Goal: Task Accomplishment & Management: Complete application form

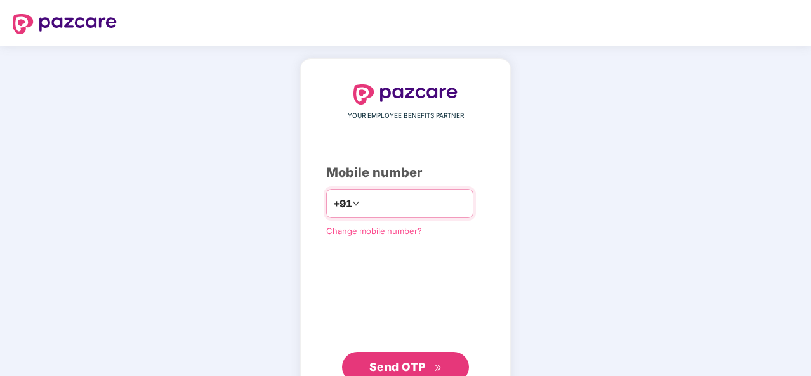
click at [362, 204] on input "number" at bounding box center [414, 204] width 104 height 20
click at [362, 199] on input "number" at bounding box center [414, 204] width 104 height 20
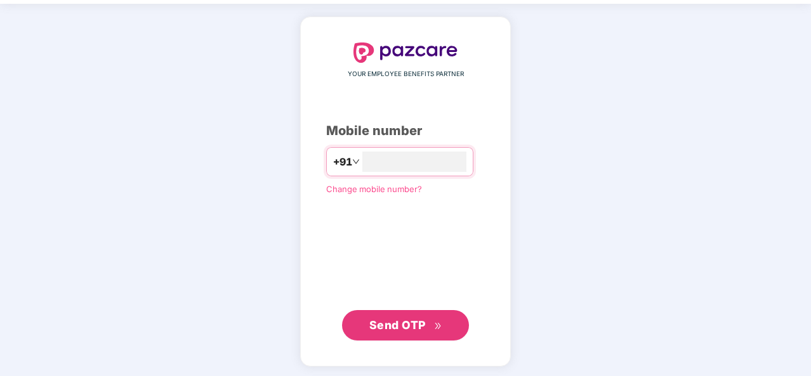
scroll to position [43, 0]
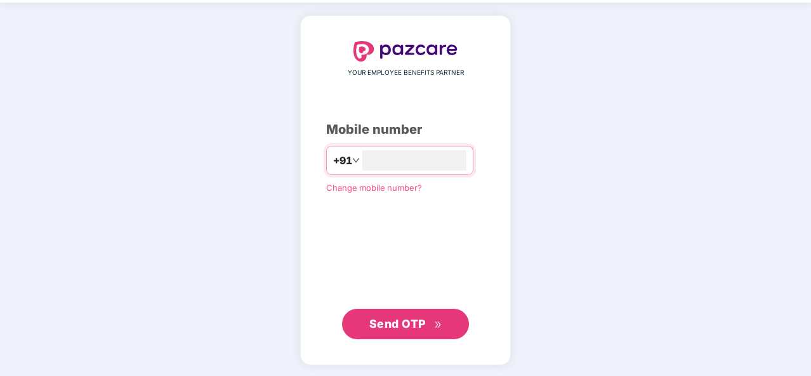
type input "**********"
click at [414, 320] on span "Send OTP" at bounding box center [397, 323] width 56 height 13
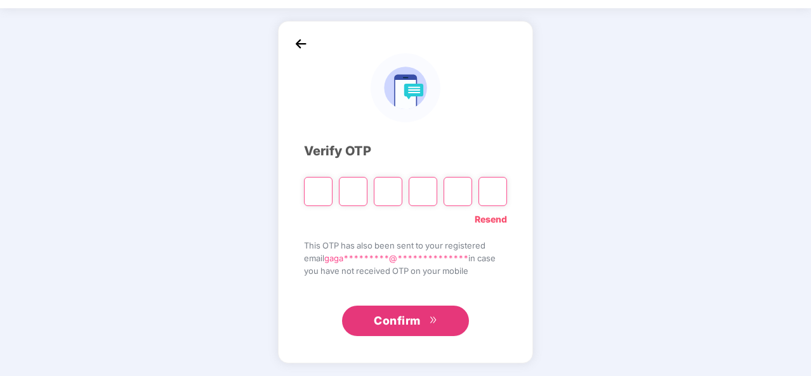
scroll to position [37, 0]
type input "*"
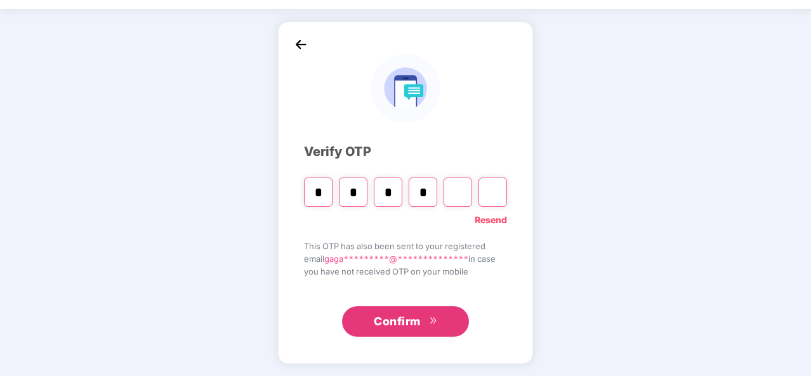
type input "*"
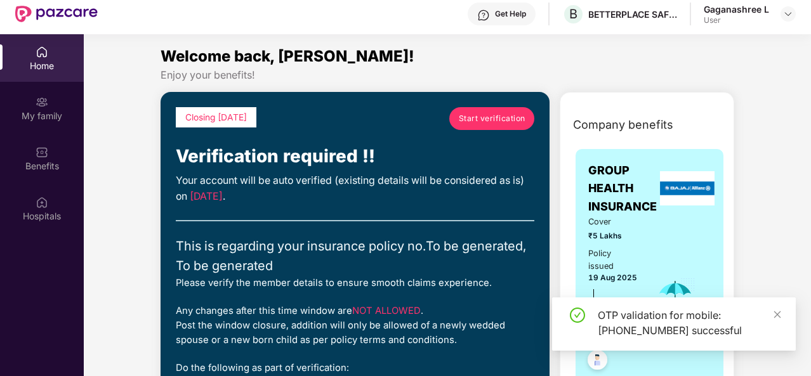
click at [772, 310] on div "OTP validation for mobile: [PHONE_NUMBER] successful" at bounding box center [689, 323] width 183 height 30
click at [779, 315] on icon "close" at bounding box center [777, 314] width 9 height 9
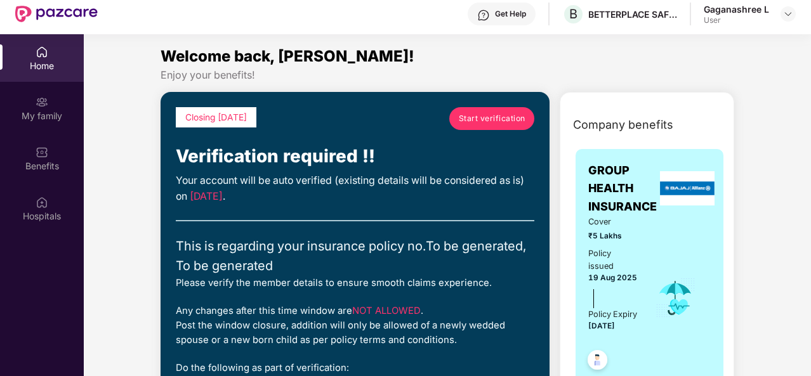
click at [520, 110] on link "Start verification" at bounding box center [491, 118] width 85 height 23
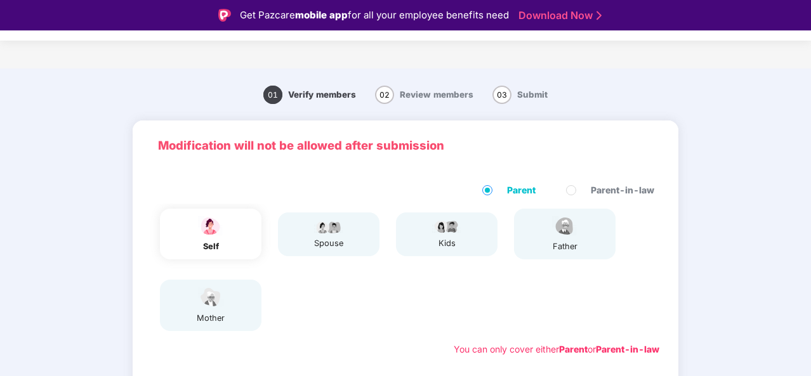
click at [644, 268] on div "self spouse kids father mother" at bounding box center [406, 270] width 518 height 133
click at [232, 251] on div "self" at bounding box center [211, 234] width 102 height 51
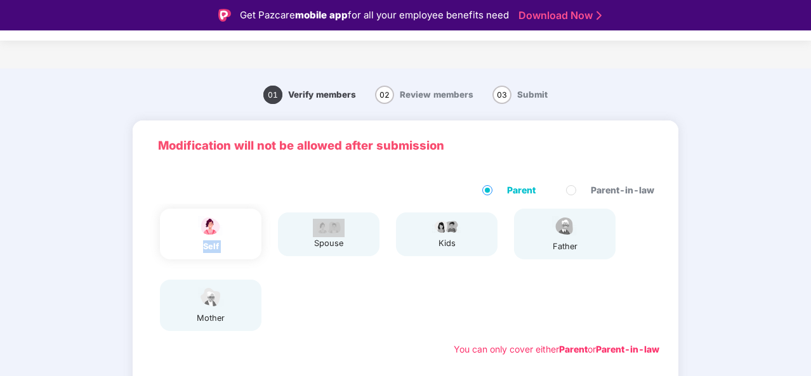
click at [390, 93] on span "02" at bounding box center [384, 95] width 19 height 18
click at [384, 89] on span "02" at bounding box center [384, 95] width 19 height 18
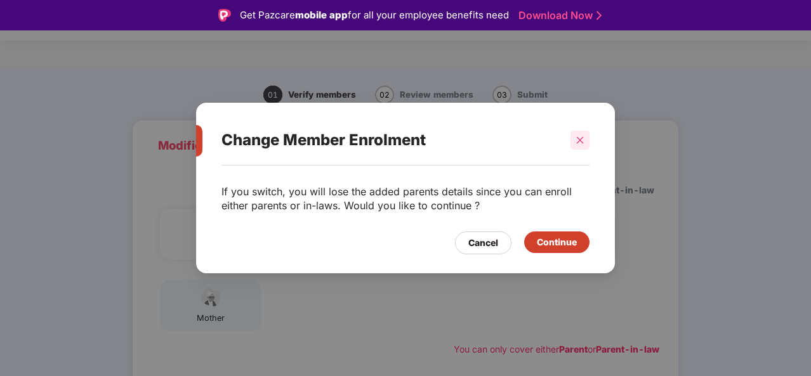
click at [586, 133] on div at bounding box center [579, 140] width 19 height 19
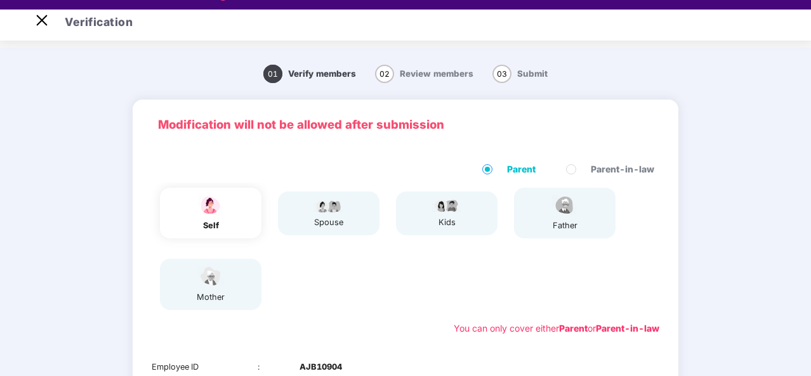
scroll to position [30, 0]
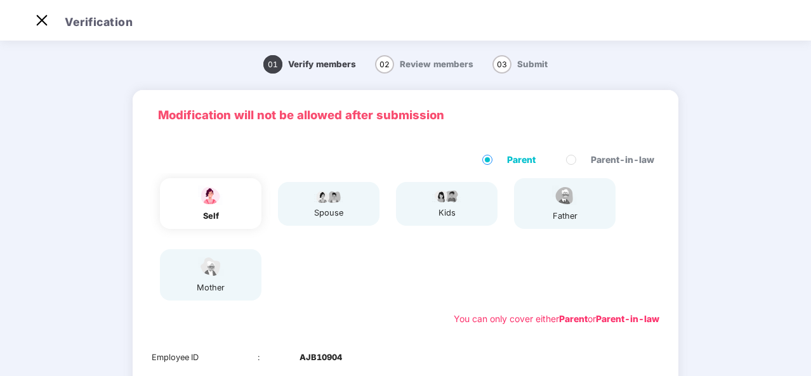
click at [386, 65] on span "02" at bounding box center [384, 64] width 19 height 18
click at [319, 353] on b "AJB10904" at bounding box center [320, 357] width 43 height 13
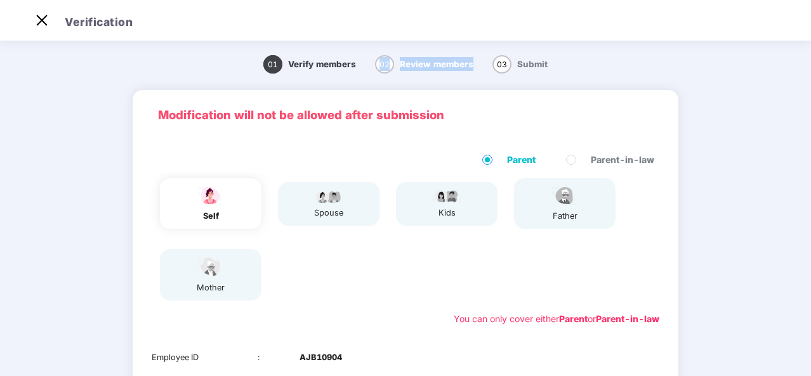
click at [319, 353] on b "AJB10904" at bounding box center [320, 357] width 43 height 13
click at [325, 329] on div "Parent Parent-in-law self spouse kids father mother You can only cover either P…" at bounding box center [406, 239] width 546 height 199
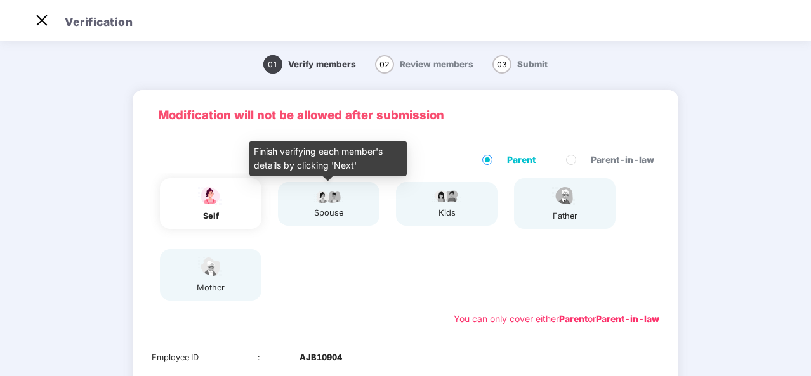
click at [331, 204] on div "spouse" at bounding box center [329, 203] width 32 height 31
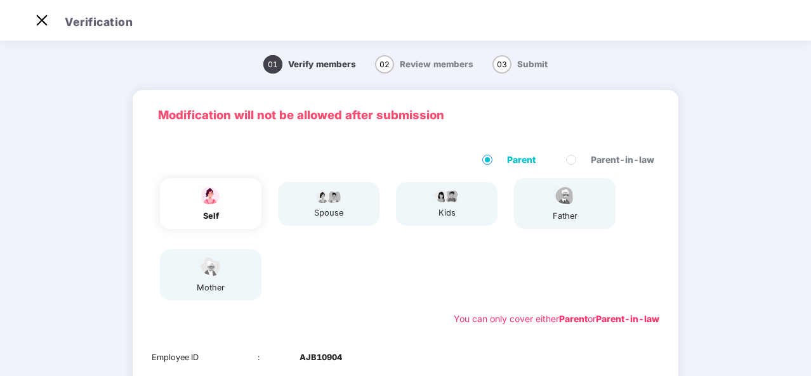
click at [384, 58] on span "02" at bounding box center [384, 64] width 19 height 18
click at [676, 223] on div "Parent Parent-in-law self spouse kids father mother You can only cover either P…" at bounding box center [406, 239] width 546 height 199
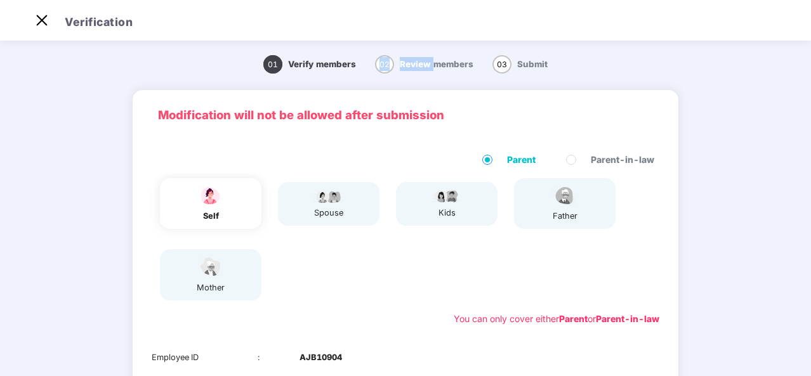
click at [676, 223] on div "Parent Parent-in-law self spouse kids father mother You can only cover either P…" at bounding box center [406, 239] width 546 height 199
click at [40, 26] on img at bounding box center [42, 20] width 20 height 20
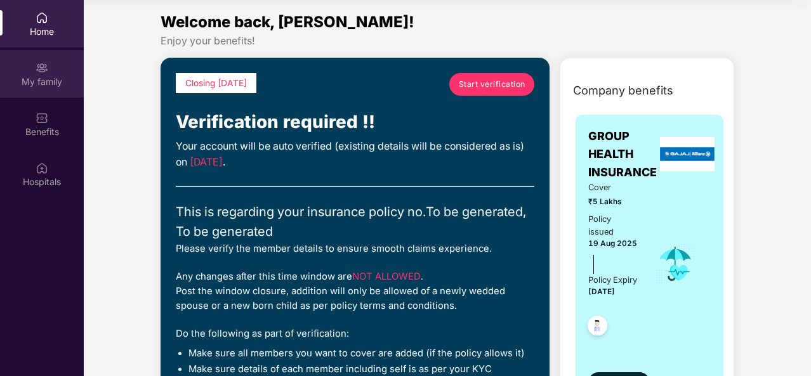
click at [42, 73] on img at bounding box center [42, 68] width 13 height 13
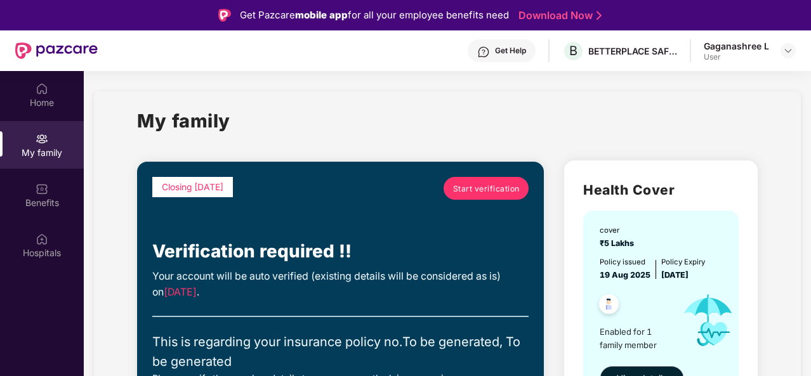
click at [810, 65] on header "Get Help B BETTERPLACE SAFETY SOLUTIONS PRIVATE LIMITED Gaganashree L User" at bounding box center [405, 50] width 811 height 41
click at [751, 119] on div "My family" at bounding box center [447, 129] width 620 height 44
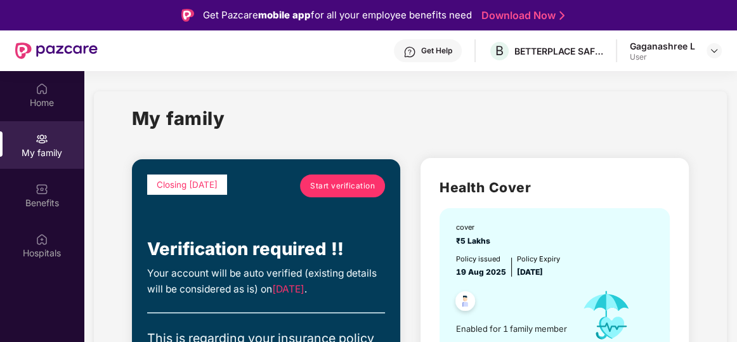
click at [640, 55] on div "User" at bounding box center [662, 57] width 65 height 10
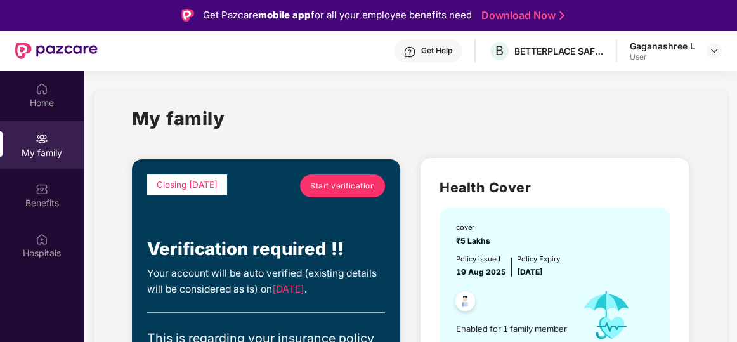
click at [706, 49] on div "Gaganashree L User" at bounding box center [676, 51] width 92 height 22
drag, startPoint x: 723, startPoint y: 94, endPoint x: 734, endPoint y: 82, distance: 16.2
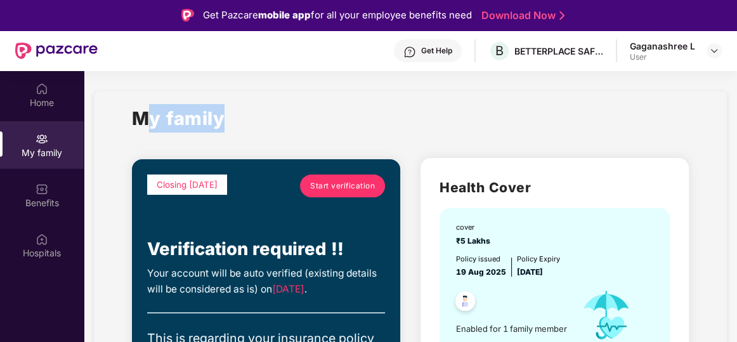
drag, startPoint x: 734, startPoint y: 82, endPoint x: 631, endPoint y: 105, distance: 105.3
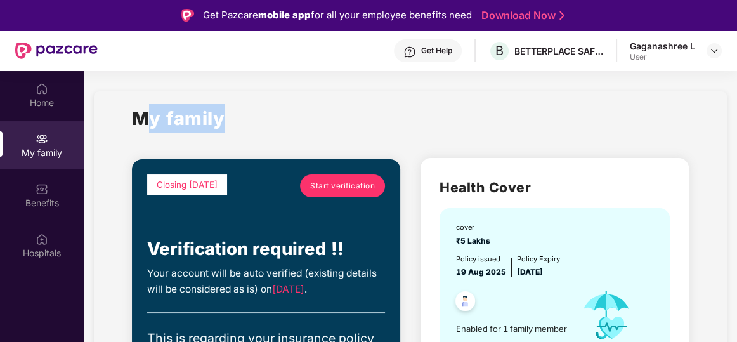
click at [631, 105] on div "My family" at bounding box center [410, 126] width 557 height 44
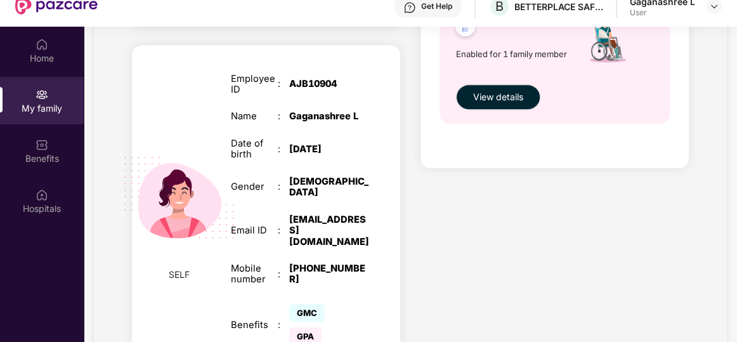
scroll to position [71, 0]
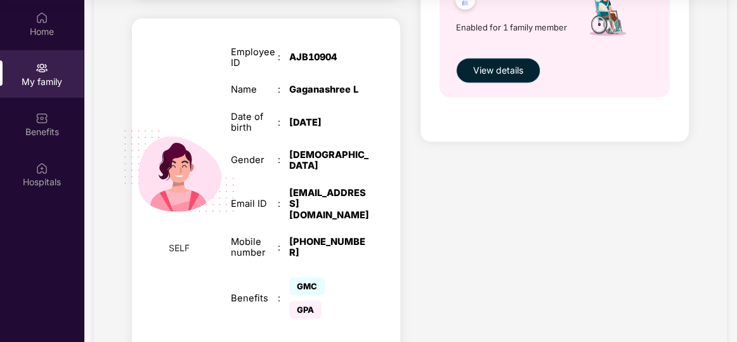
click at [499, 65] on span "View details" at bounding box center [498, 70] width 50 height 14
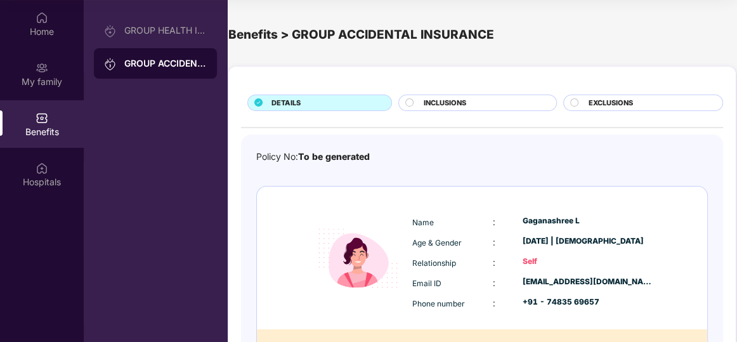
click at [735, 154] on div "DETAILS INCLUSIONS EXCLUSIONS Policy No: To be generated Name : [PERSON_NAME] L…" at bounding box center [482, 252] width 510 height 384
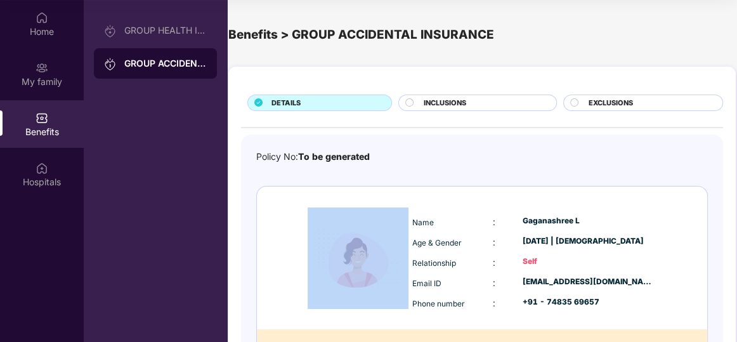
click at [448, 98] on span "INCLUSIONS" at bounding box center [445, 103] width 43 height 11
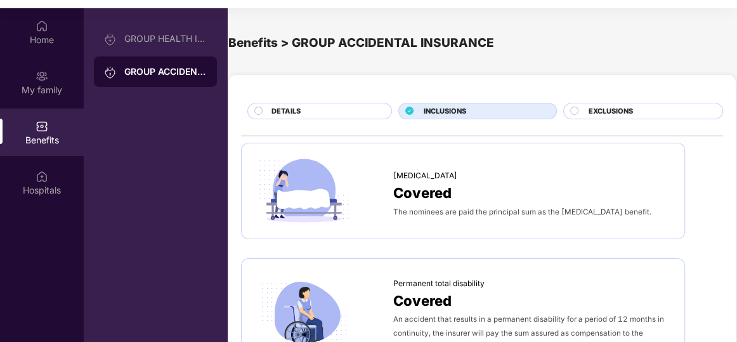
scroll to position [71, 0]
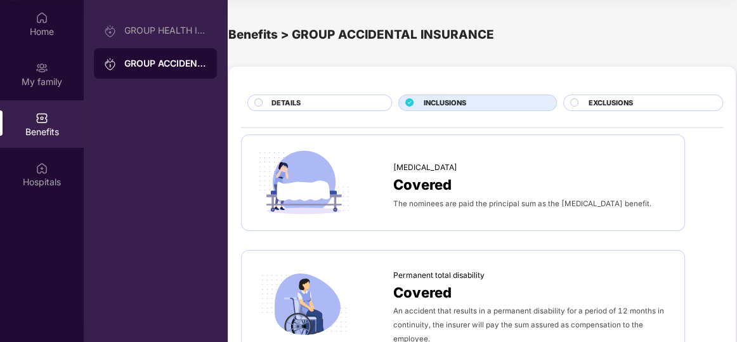
click at [589, 101] on span "EXCLUSIONS" at bounding box center [611, 103] width 44 height 11
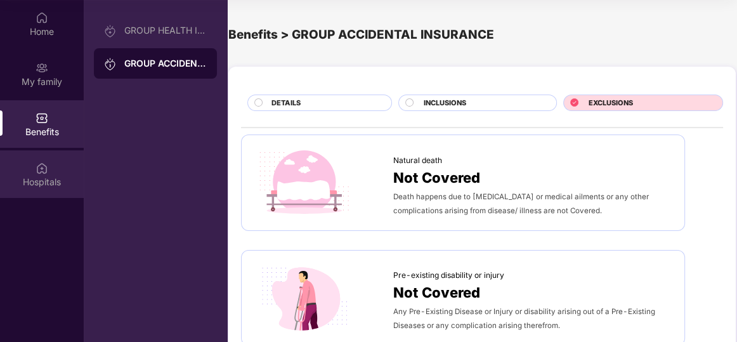
click at [39, 174] on img at bounding box center [42, 168] width 13 height 13
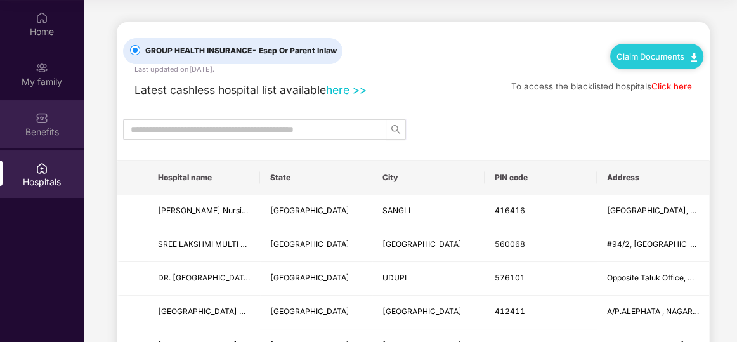
click at [48, 114] on img at bounding box center [42, 118] width 13 height 13
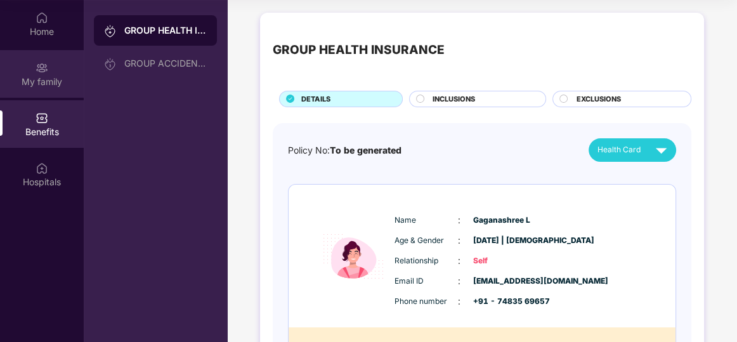
click at [32, 70] on div "My family" at bounding box center [42, 74] width 84 height 48
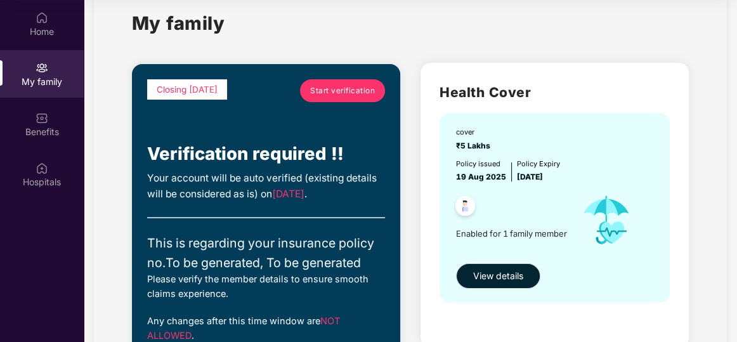
scroll to position [0, 0]
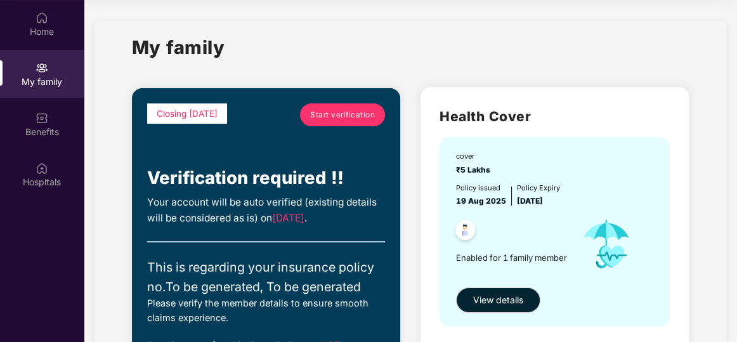
click at [322, 110] on span "Start verification" at bounding box center [342, 115] width 65 height 12
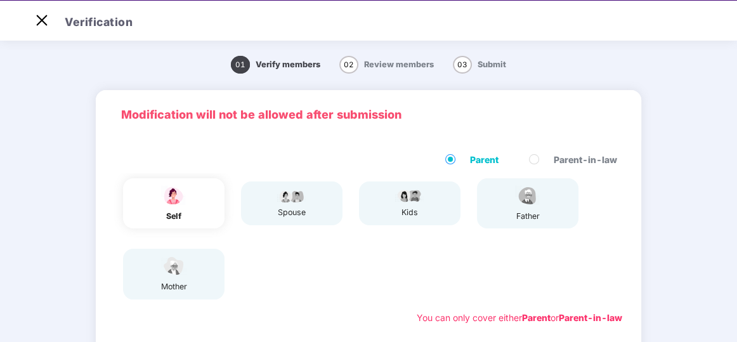
scroll to position [30, 0]
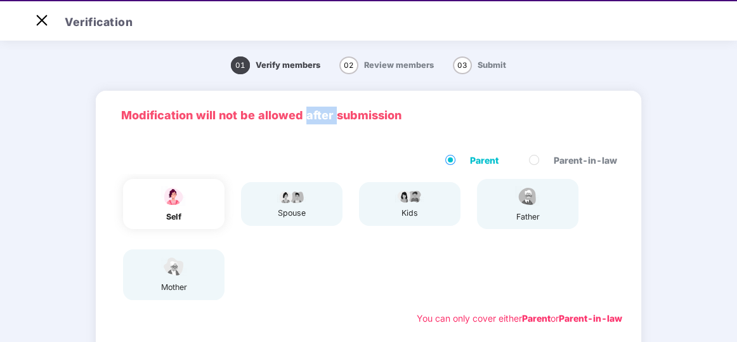
click at [354, 65] on span "02" at bounding box center [348, 65] width 19 height 18
click at [466, 67] on span "03" at bounding box center [462, 65] width 19 height 18
click at [48, 25] on img at bounding box center [42, 20] width 20 height 20
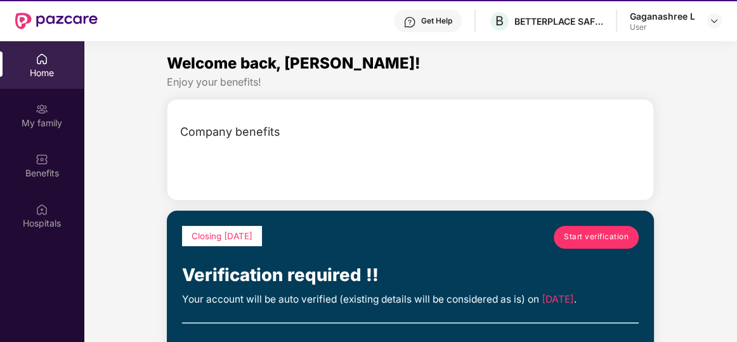
scroll to position [71, 0]
